Goal: Check status: Check status

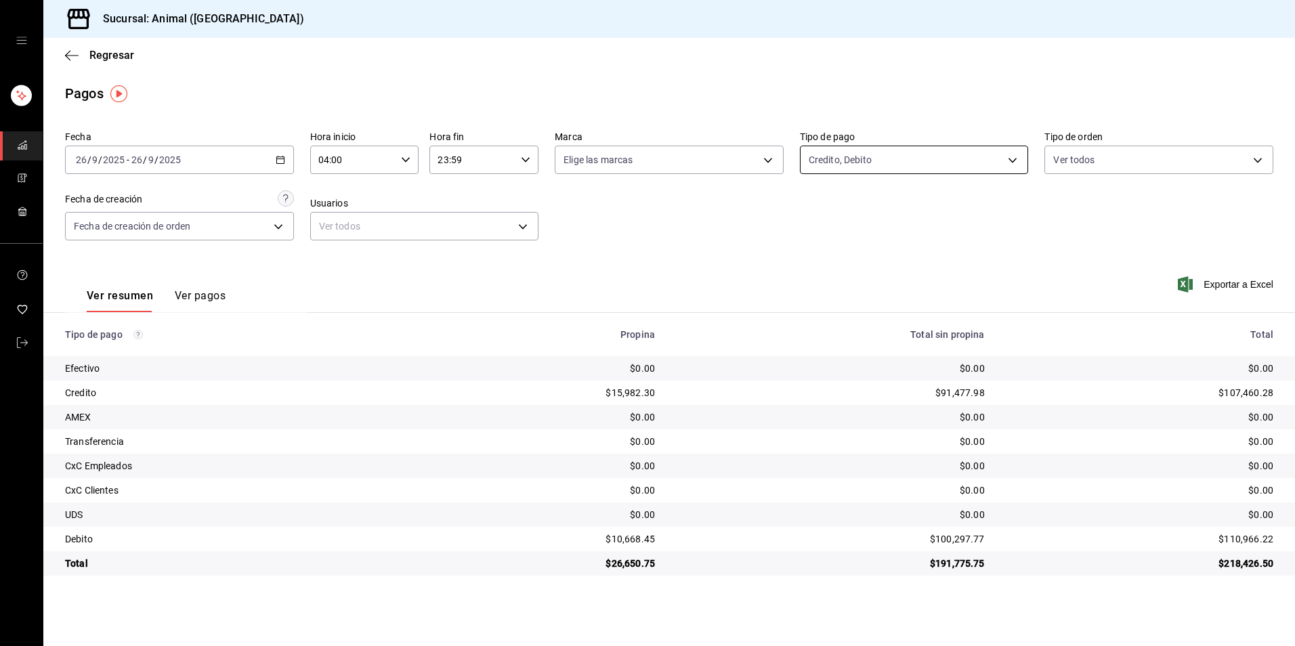
click at [920, 153] on body "Sucursal: Animal (Tijuana) Regresar Pagos Fecha [DATE] [DATE] - [DATE] [DATE] H…" at bounding box center [647, 323] width 1295 height 646
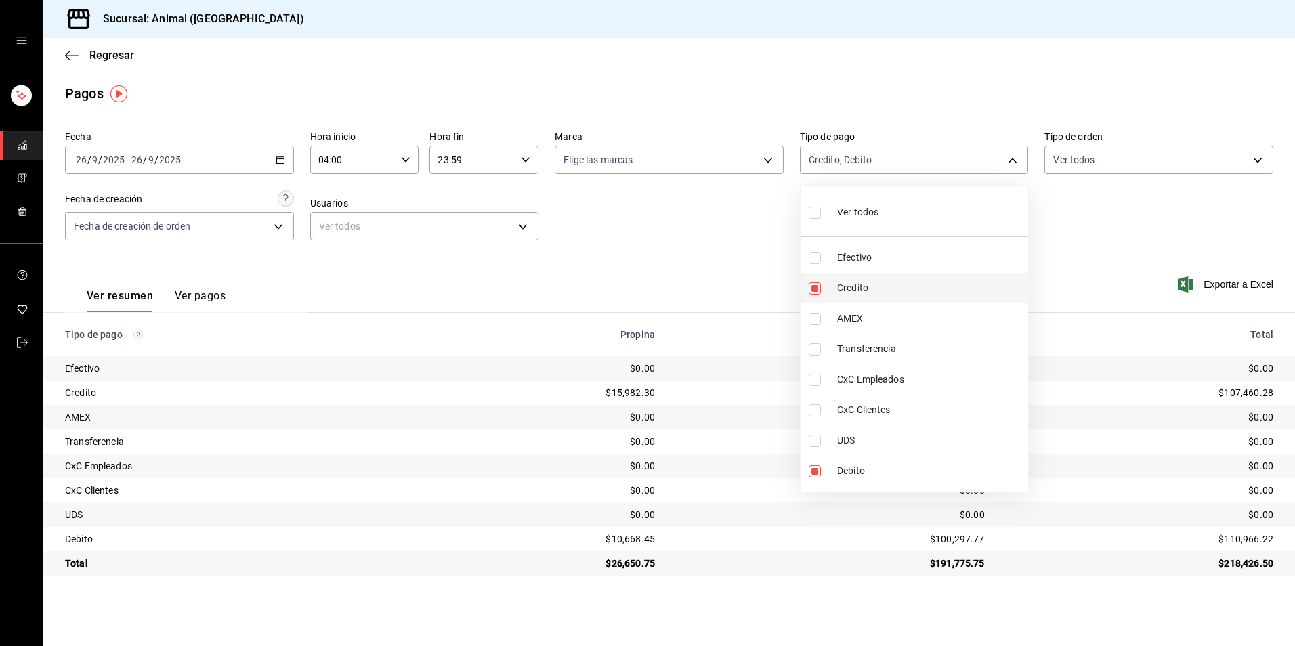
click at [872, 283] on span "Credito" at bounding box center [930, 288] width 186 height 14
type input "c7b29183-a811-4137-9cfa-21a61cd2bc4a"
checkbox input "false"
click at [872, 283] on span "Credito" at bounding box center [930, 288] width 186 height 14
type input "c7b29183-a811-4137-9cfa-21a61cd2bc4a,235ce608-f464-428a-9a71-314f665367d1"
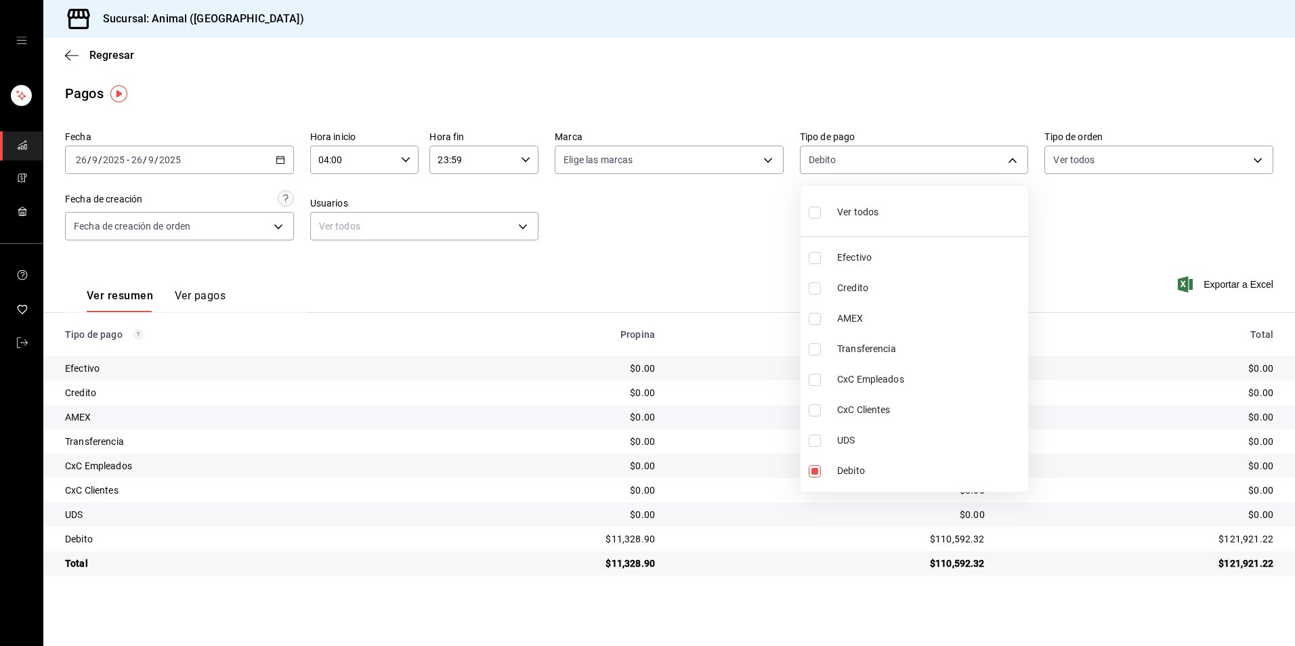
checkbox input "true"
click at [708, 253] on div at bounding box center [647, 323] width 1295 height 646
